Goal: Task Accomplishment & Management: Manage account settings

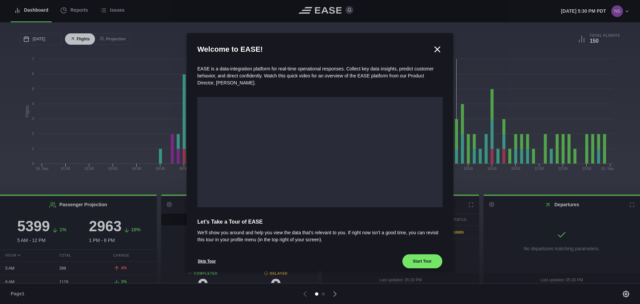
click at [435, 50] on icon at bounding box center [437, 49] width 5 height 5
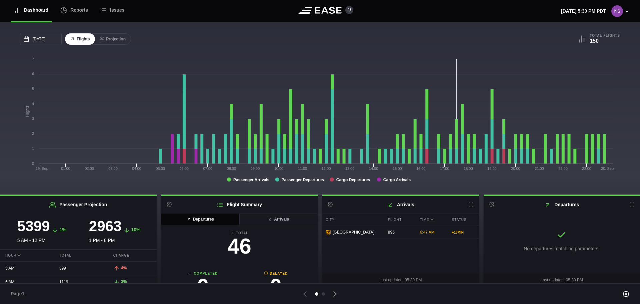
click at [629, 204] on icon at bounding box center [631, 204] width 5 height 5
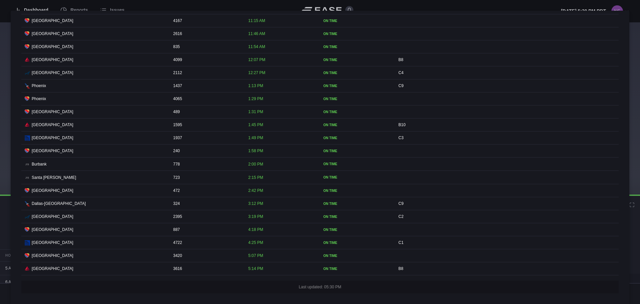
scroll to position [447, 0]
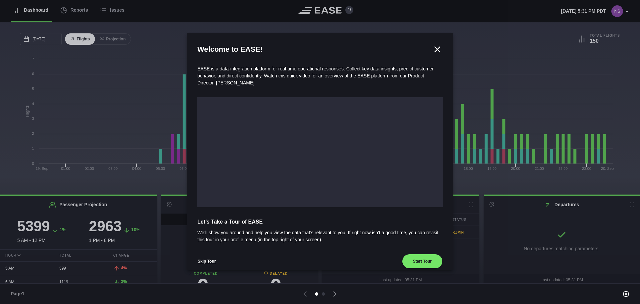
click at [426, 49] on h2 "Welcome to EASE!" at bounding box center [314, 49] width 235 height 11
click at [435, 48] on icon at bounding box center [437, 49] width 5 height 5
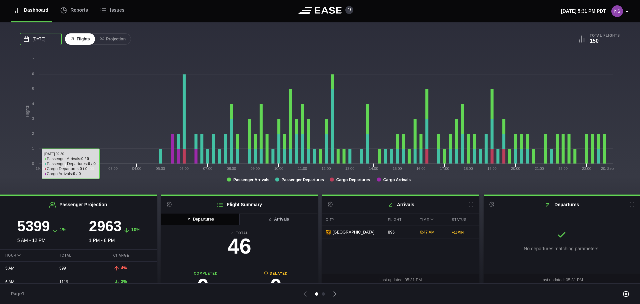
click at [50, 37] on input "09/19/2025" at bounding box center [41, 39] width 42 height 12
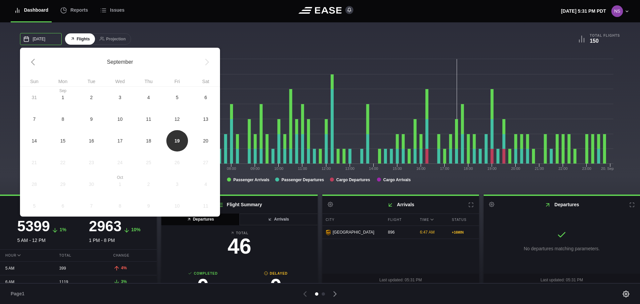
click at [50, 37] on input "09/19/2025" at bounding box center [41, 39] width 42 height 12
click at [335, 253] on div "City Flight Time Status Louisville 896 6:47 AM + 16 MIN" at bounding box center [400, 240] width 157 height 55
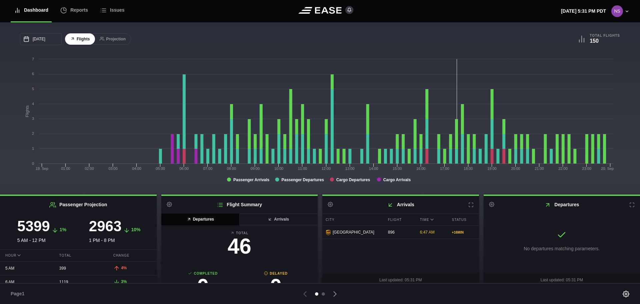
click at [324, 294] on div at bounding box center [323, 293] width 3 height 3
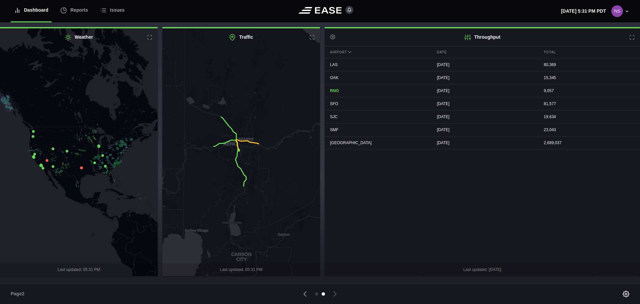
click at [315, 293] on div at bounding box center [319, 293] width 285 height 9
click at [318, 292] on ul at bounding box center [320, 293] width 10 height 3
click at [318, 292] on div at bounding box center [316, 293] width 3 height 3
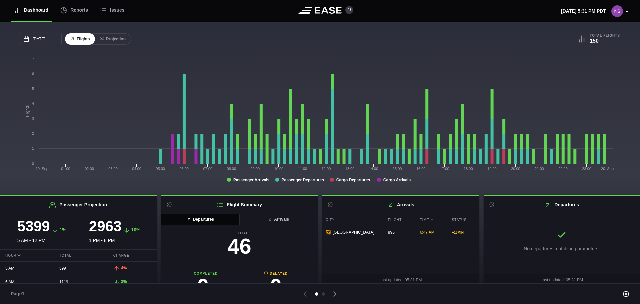
click at [491, 207] on icon at bounding box center [491, 204] width 5 height 5
click at [588, 211] on h2 "Departures Settings" at bounding box center [561, 205] width 157 height 18
click at [329, 206] on icon at bounding box center [330, 204] width 5 height 5
click at [341, 218] on link "Settings" at bounding box center [362, 218] width 77 height 14
select select "time"
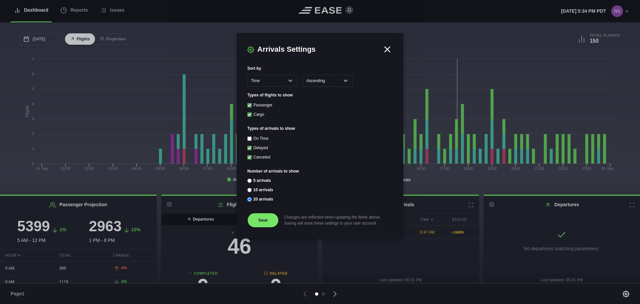
click at [251, 137] on div "On Time" at bounding box center [319, 139] width 145 height 9
click at [251, 139] on input "On Time" at bounding box center [249, 138] width 4 height 4
checkbox input "true"
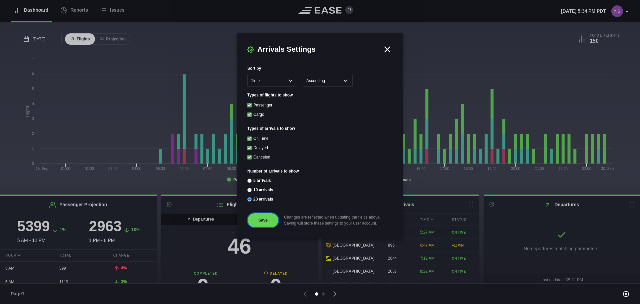
click at [266, 224] on button "Save" at bounding box center [262, 220] width 31 height 15
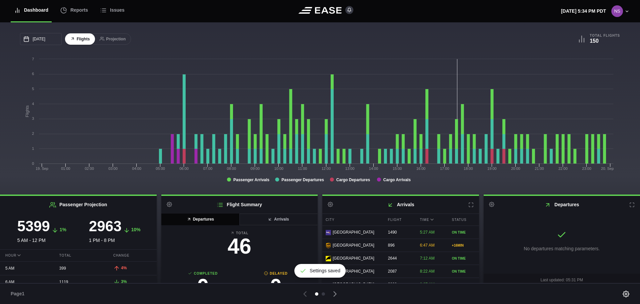
click at [489, 206] on icon at bounding box center [491, 204] width 5 height 5
click at [502, 220] on link "Settings" at bounding box center [523, 218] width 77 height 14
select select "time"
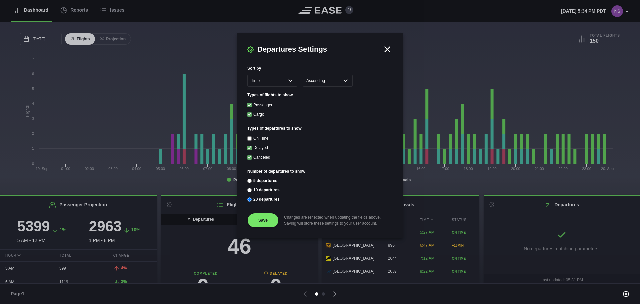
click at [249, 138] on input "On Time" at bounding box center [249, 138] width 4 height 4
checkbox input "true"
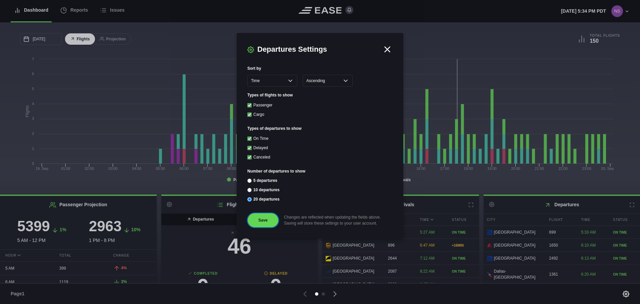
click at [263, 223] on button "Save" at bounding box center [262, 220] width 31 height 15
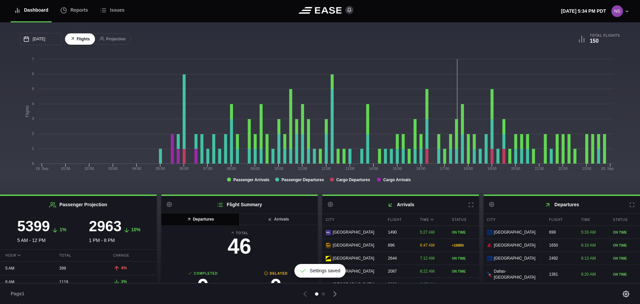
click at [629, 207] on icon at bounding box center [631, 204] width 5 height 5
